Goal: Navigation & Orientation: Find specific page/section

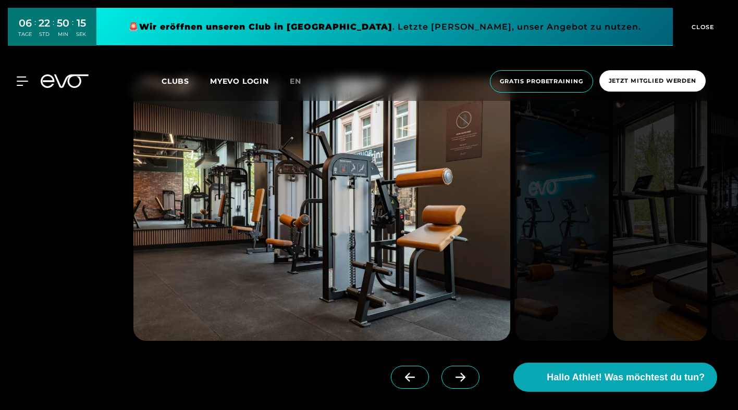
scroll to position [1126, 0]
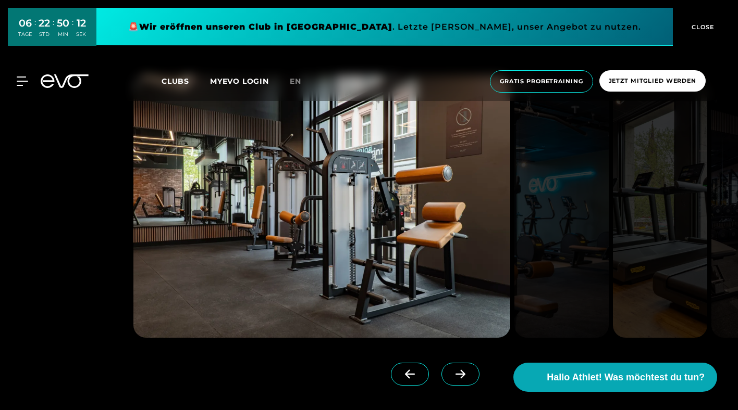
click at [462, 374] on icon at bounding box center [460, 374] width 10 height 9
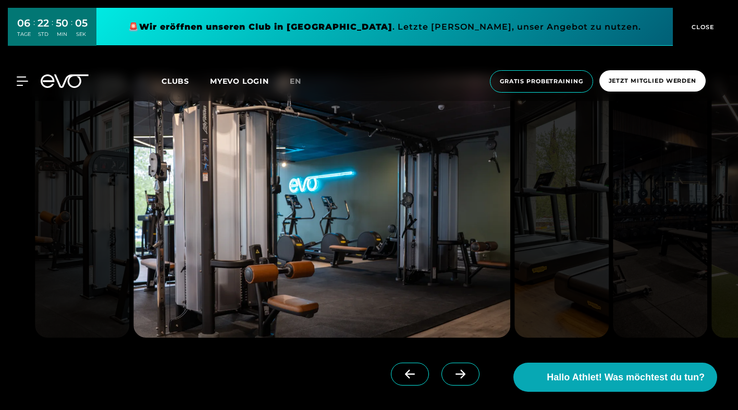
click at [462, 374] on icon at bounding box center [460, 374] width 10 height 9
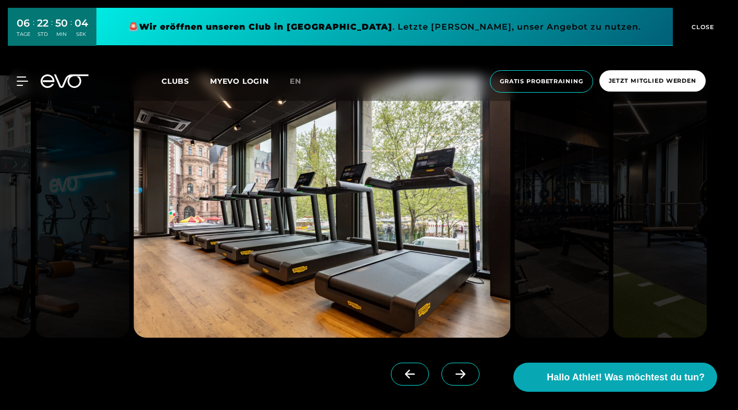
click at [462, 374] on icon at bounding box center [460, 374] width 10 height 9
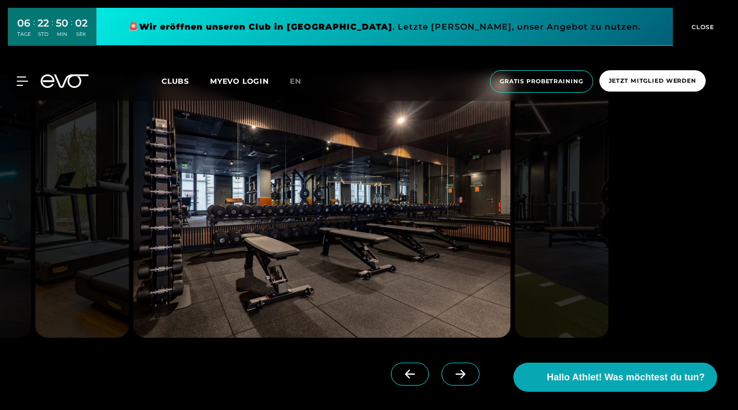
click at [405, 370] on icon at bounding box center [410, 374] width 18 height 9
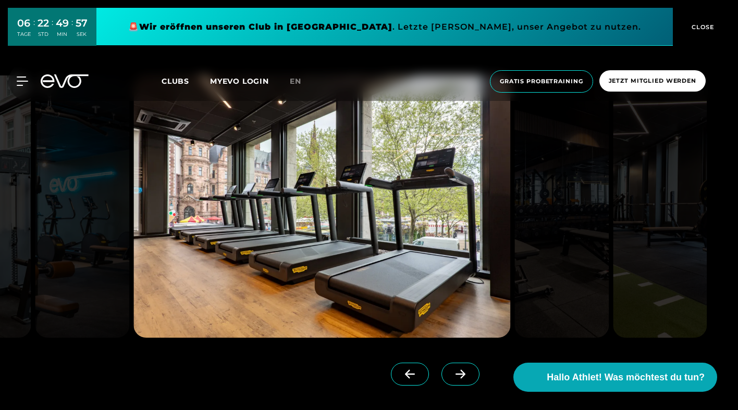
click at [468, 374] on icon at bounding box center [460, 374] width 18 height 9
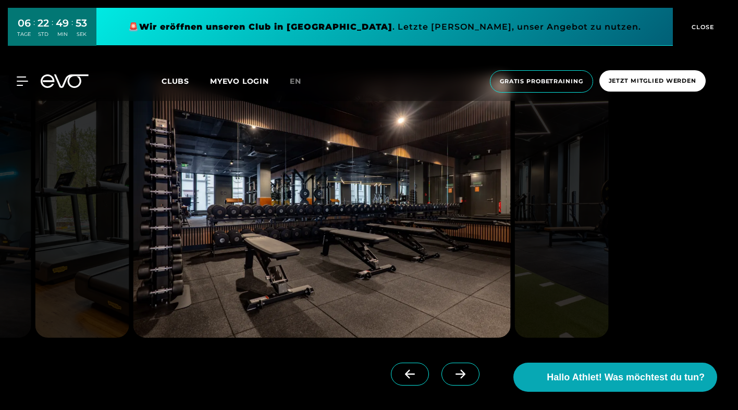
click at [468, 374] on icon at bounding box center [460, 374] width 18 height 9
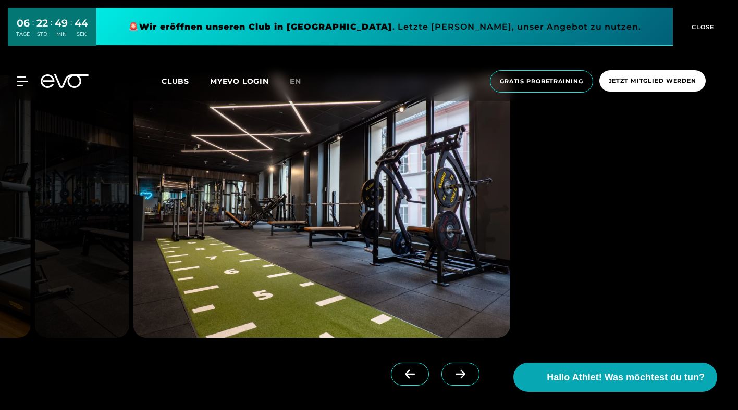
click at [468, 374] on icon at bounding box center [460, 374] width 18 height 9
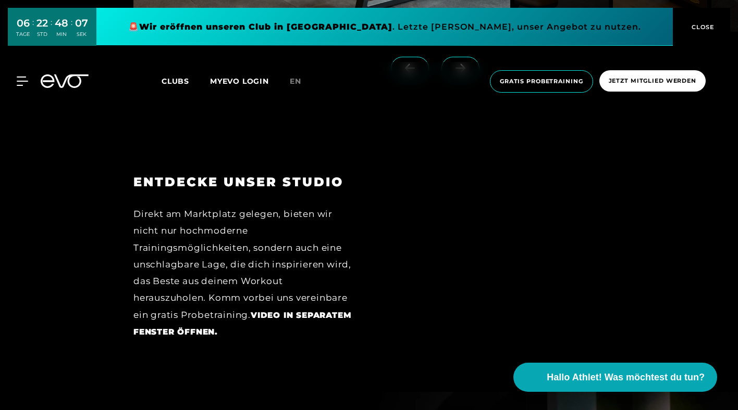
scroll to position [1430, 0]
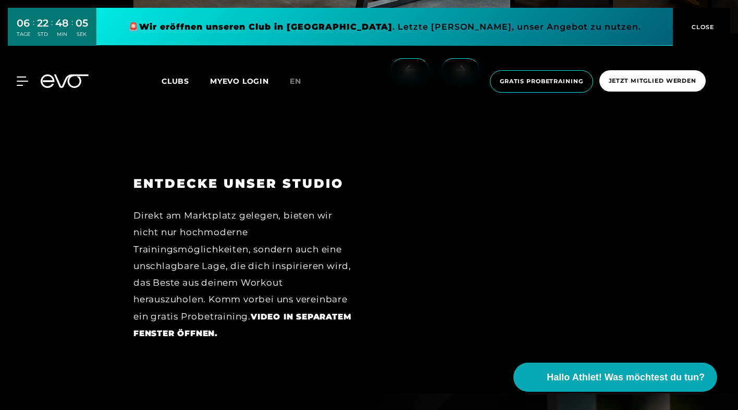
click at [699, 27] on span "CLOSE" at bounding box center [702, 26] width 26 height 9
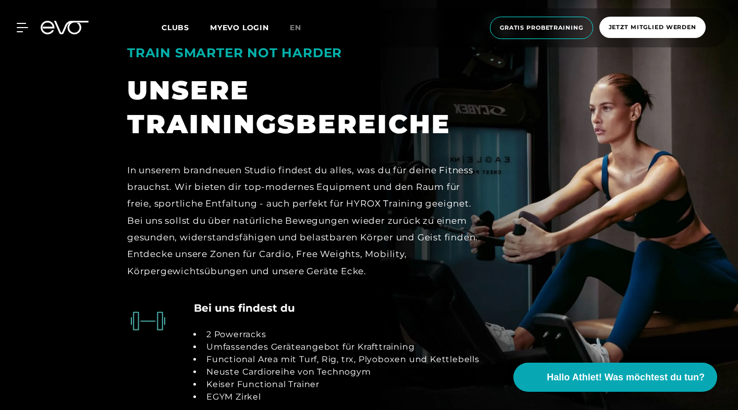
scroll to position [1870, 0]
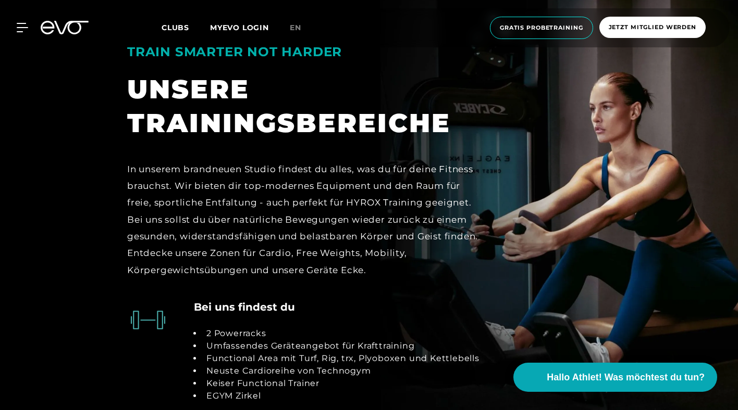
click at [171, 31] on span "Clubs" at bounding box center [175, 27] width 28 height 9
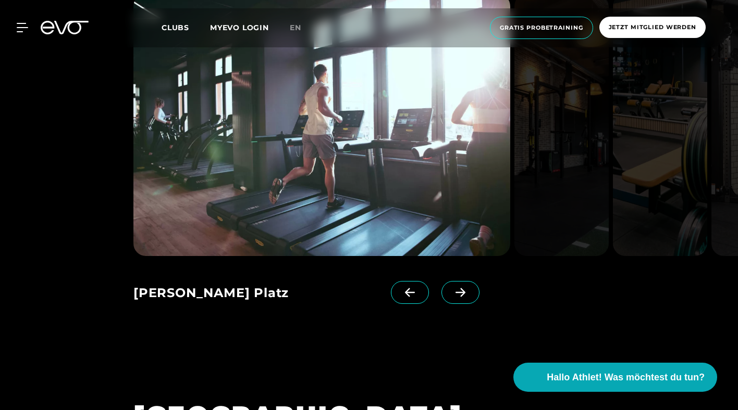
scroll to position [1488, 0]
